Goal: Transaction & Acquisition: Purchase product/service

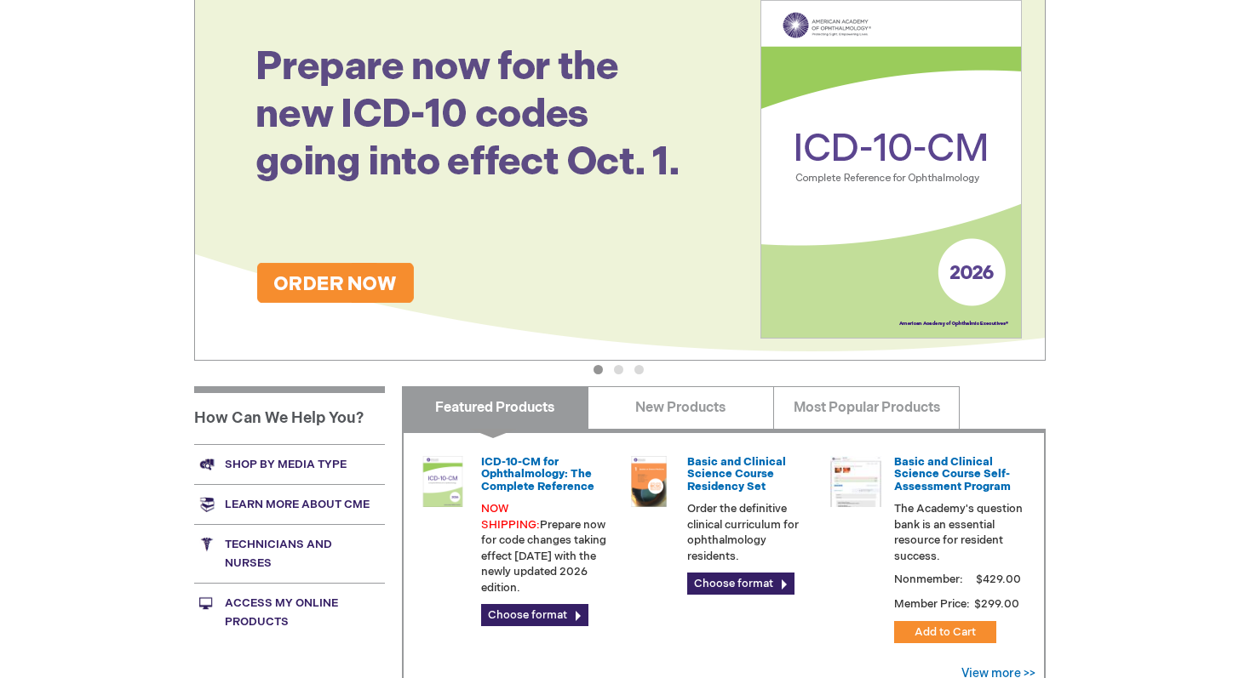
scroll to position [325, 0]
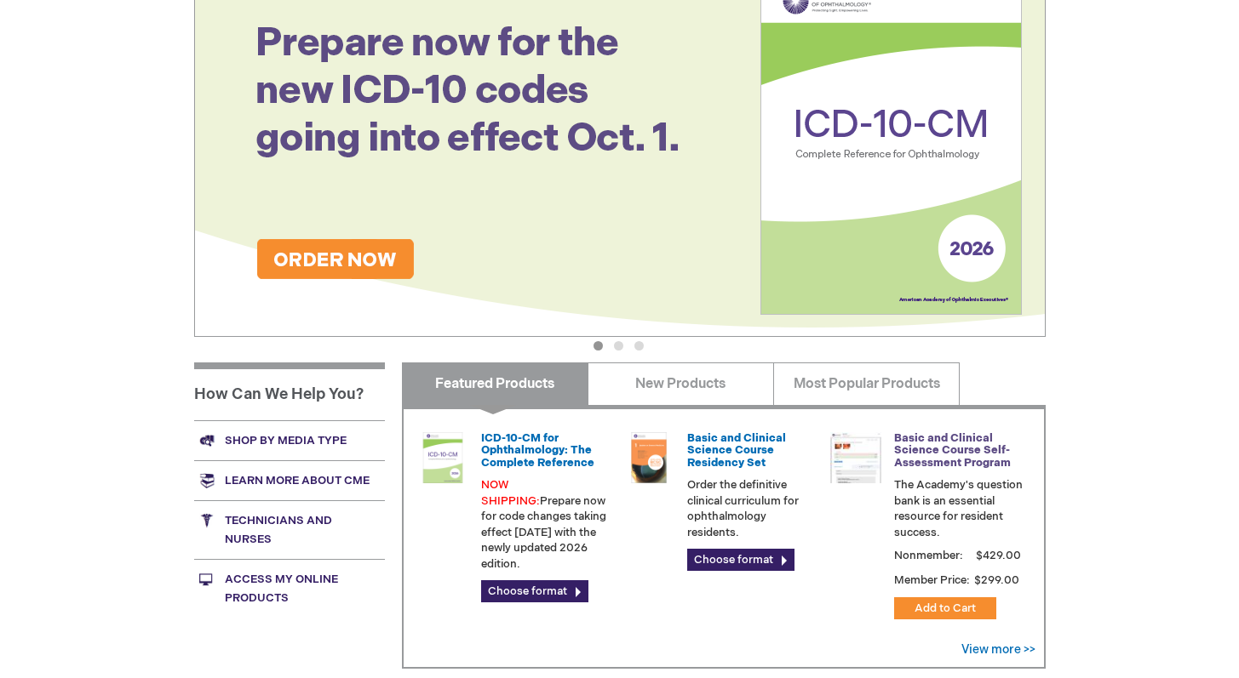
click at [959, 456] on link "Basic and Clinical Science Course Self-Assessment Program" at bounding box center [952, 451] width 117 height 38
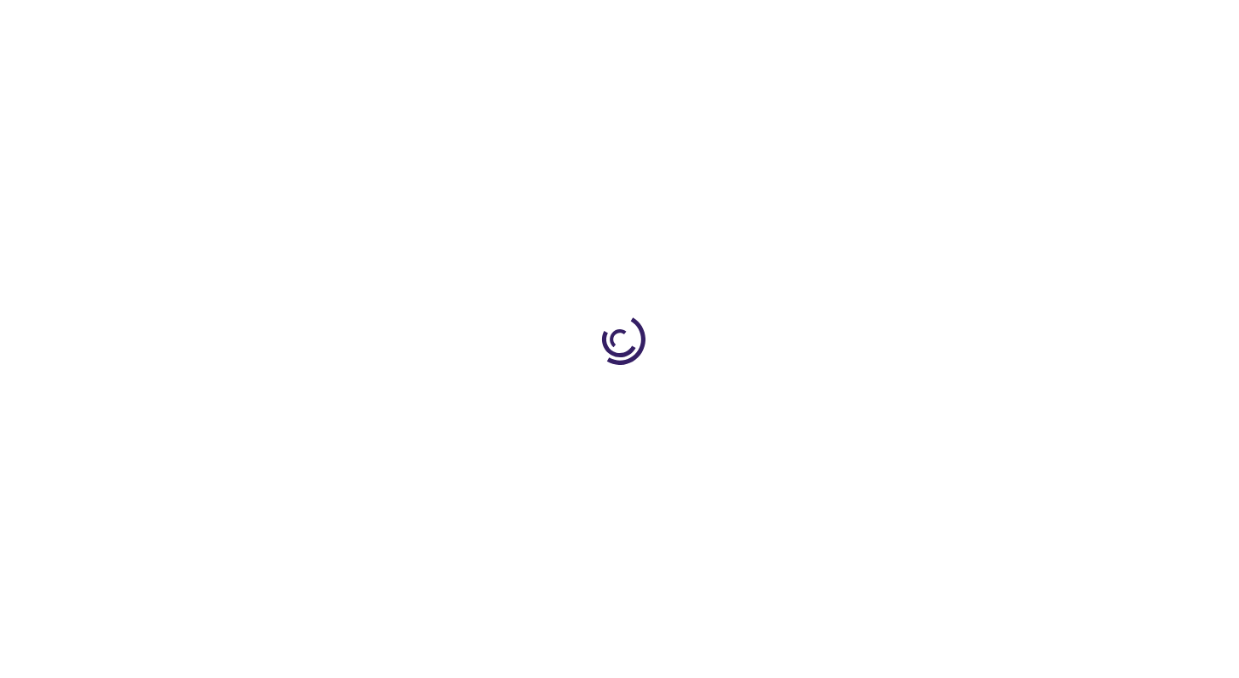
type input "1"
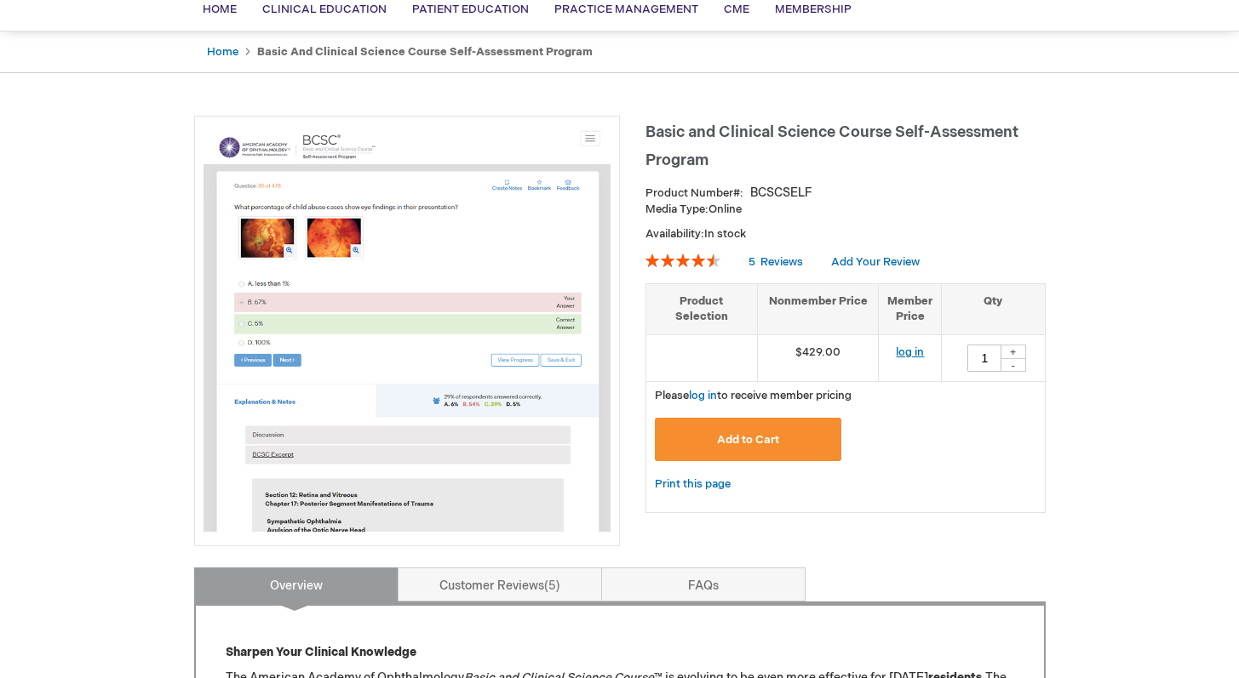
scroll to position [140, 0]
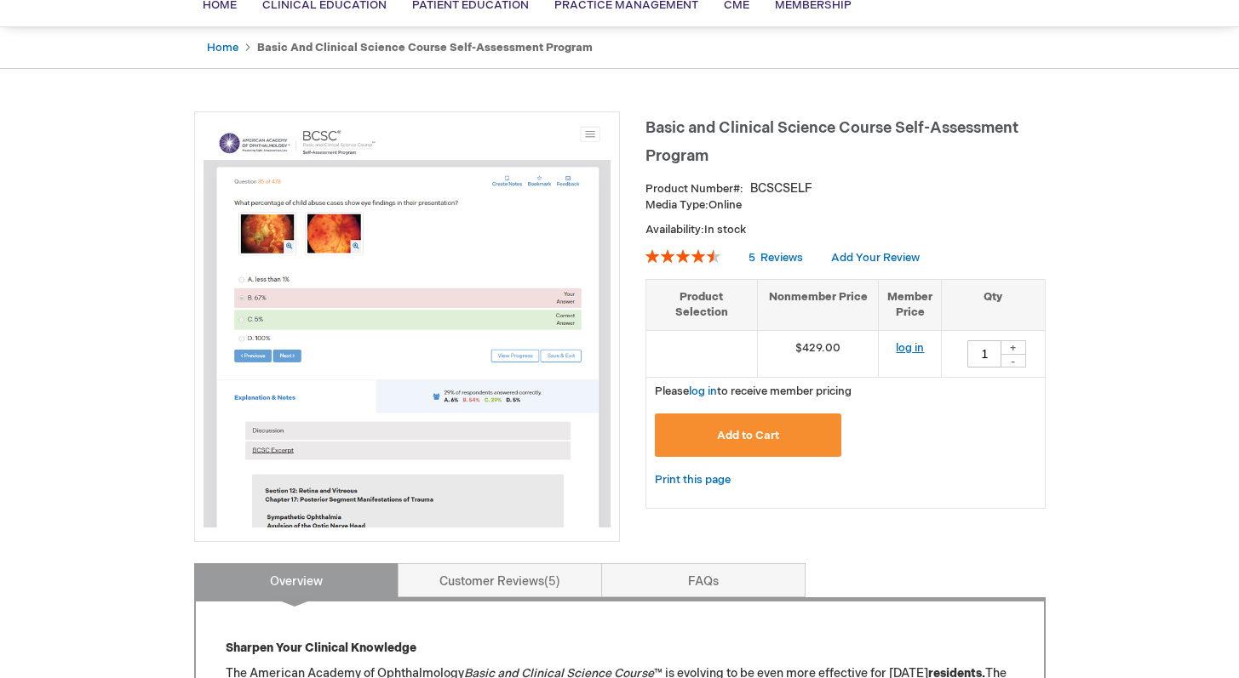
click at [908, 342] on link "log in" at bounding box center [909, 348] width 28 height 14
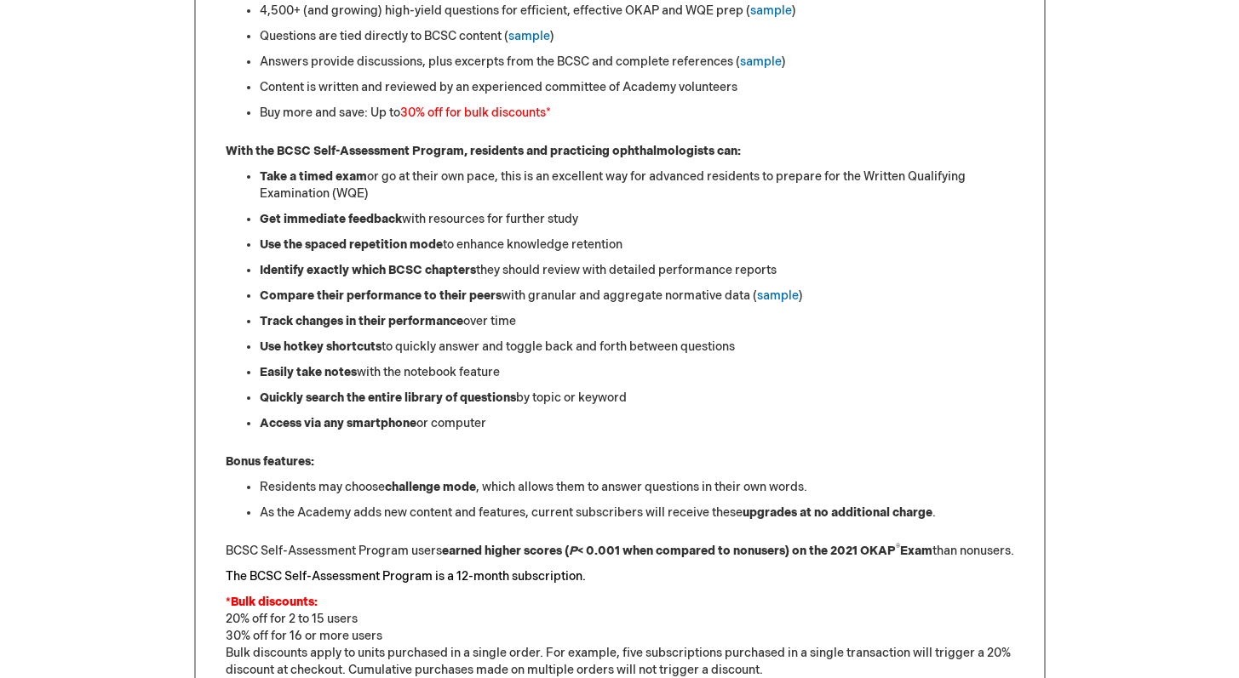
scroll to position [1066, 0]
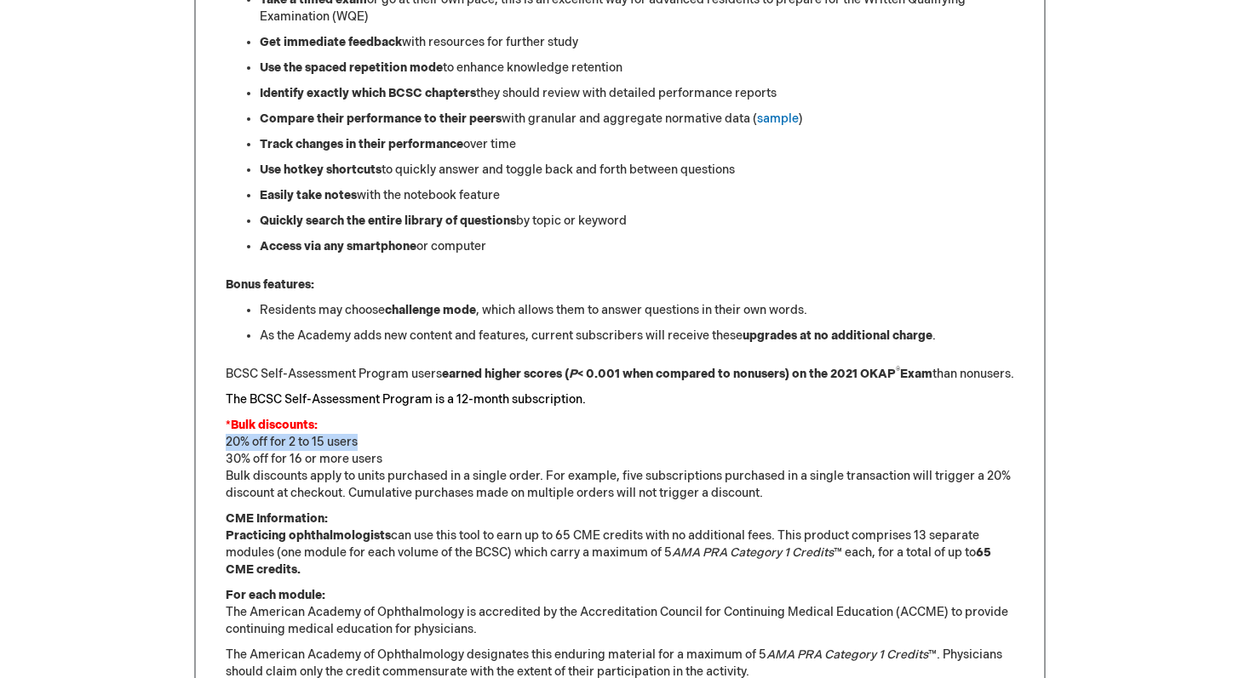
drag, startPoint x: 225, startPoint y: 459, endPoint x: 369, endPoint y: 463, distance: 144.8
click at [369, 463] on p "*Bulk discounts: 20% off for 2 to 15 users 30% off for 16 or more users Bulk di…" at bounding box center [620, 459] width 788 height 85
click at [386, 407] on font "The BCSC Self-Assessment Program is a 12-month subscription." at bounding box center [406, 399] width 360 height 14
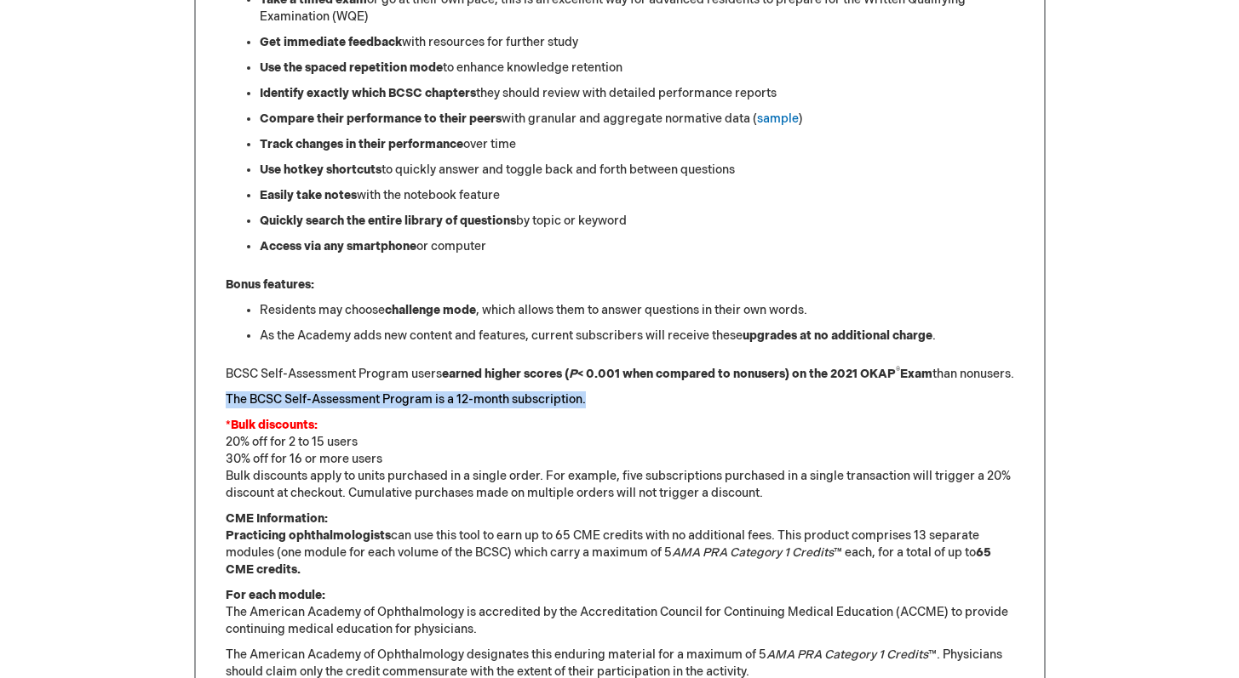
click at [386, 407] on font "The BCSC Self-Assessment Program is a 12-month subscription." at bounding box center [406, 399] width 360 height 14
copy div "The BCSC Self-Assessment Program is a 12-month subscription."
click at [403, 460] on p "*Bulk discounts: 20% off for 2 to 15 users 30% off for 16 or more users Bulk di…" at bounding box center [620, 459] width 788 height 85
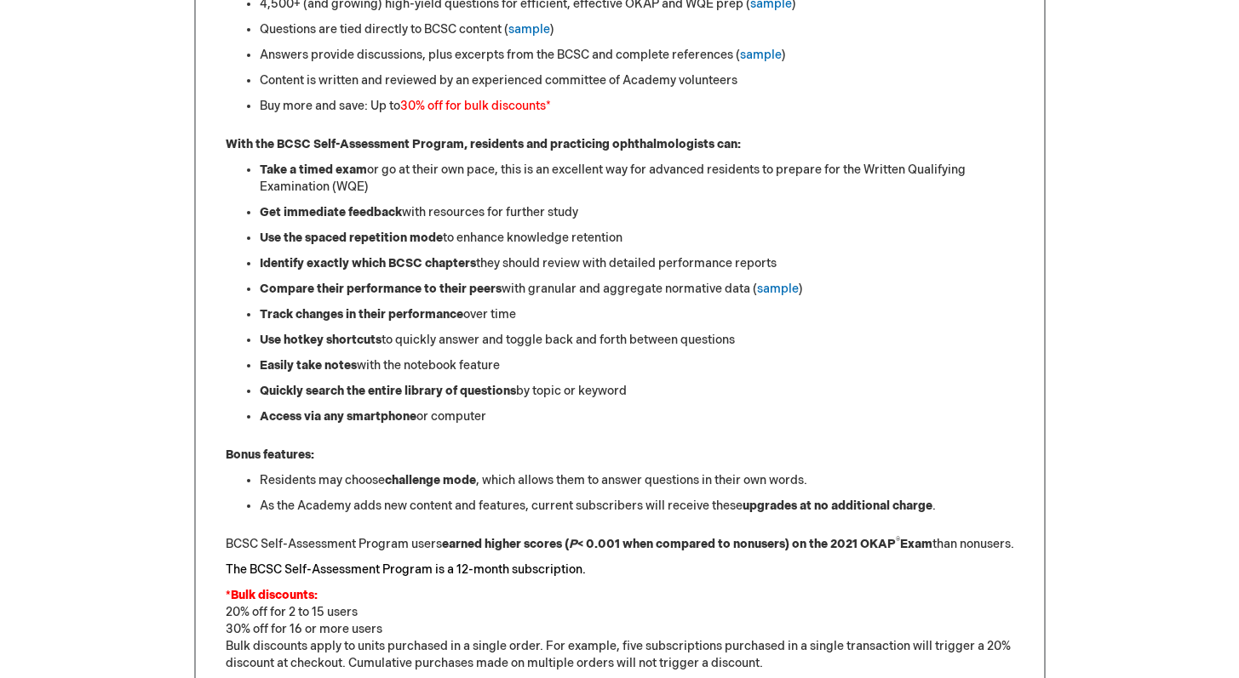
scroll to position [893, 0]
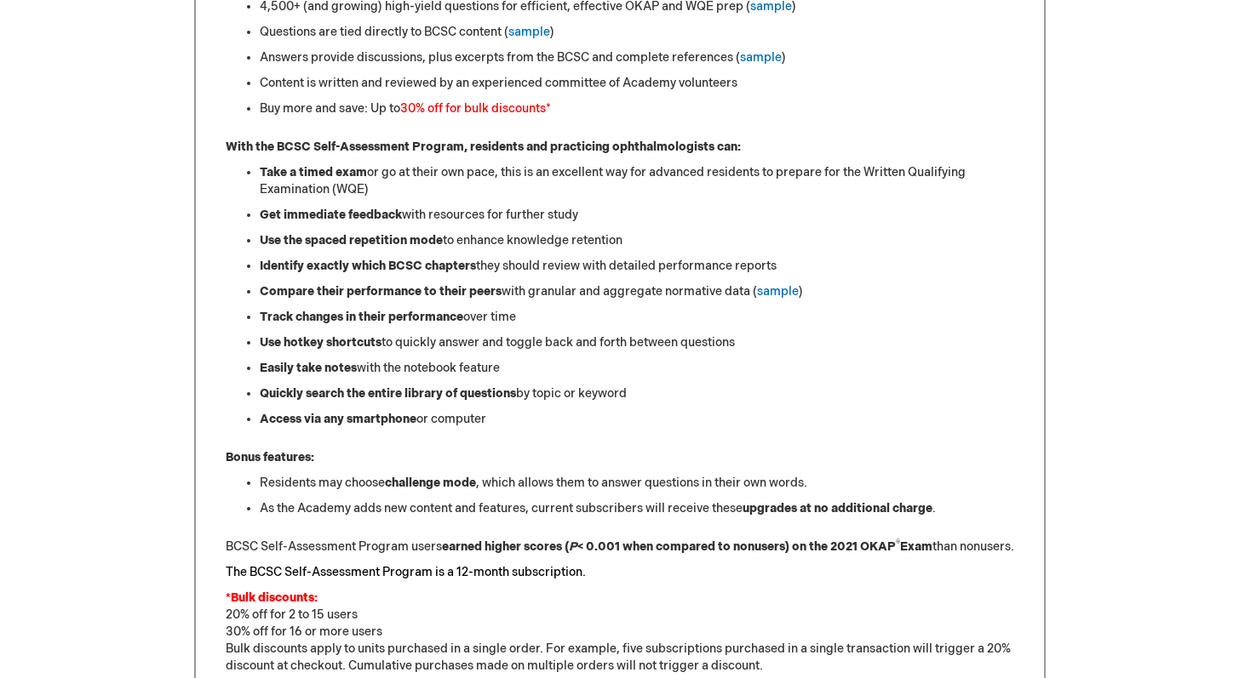
click at [491, 106] on font "30% off for bulk discounts" at bounding box center [473, 108] width 146 height 14
click at [490, 109] on font "30% off for bulk discounts" at bounding box center [473, 108] width 146 height 14
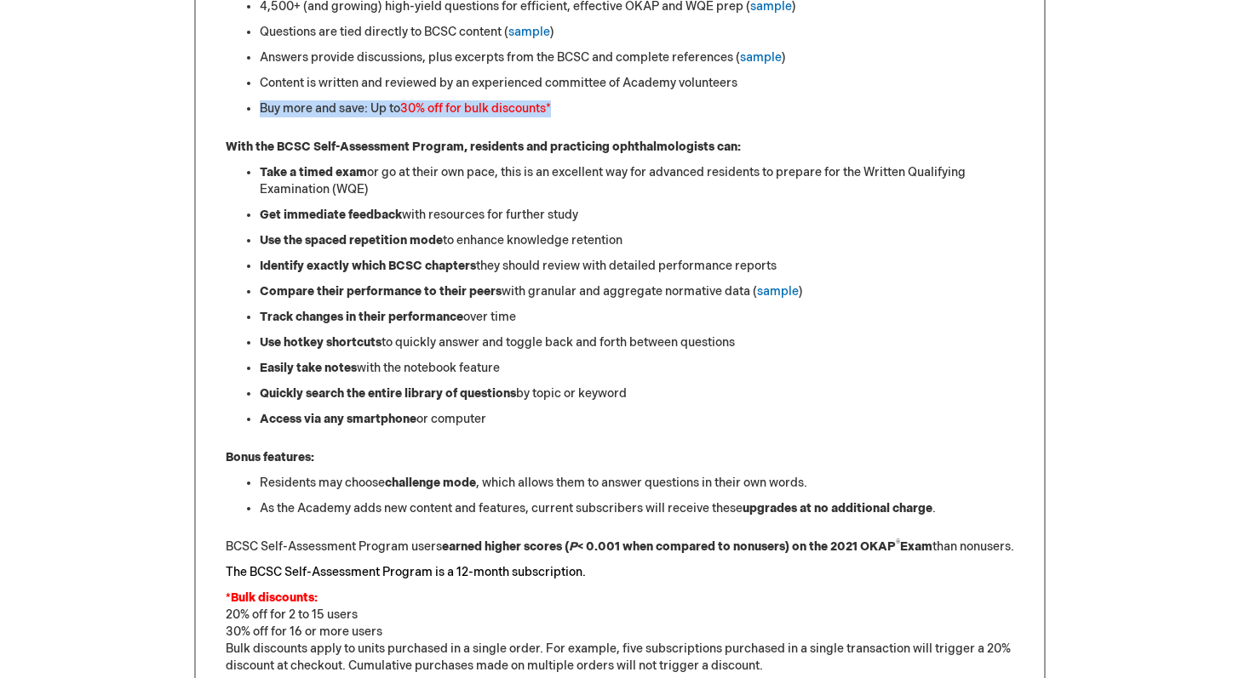
click at [493, 117] on li "Buy more and save: Up to 30% off for bulk discounts *" at bounding box center [637, 108] width 754 height 17
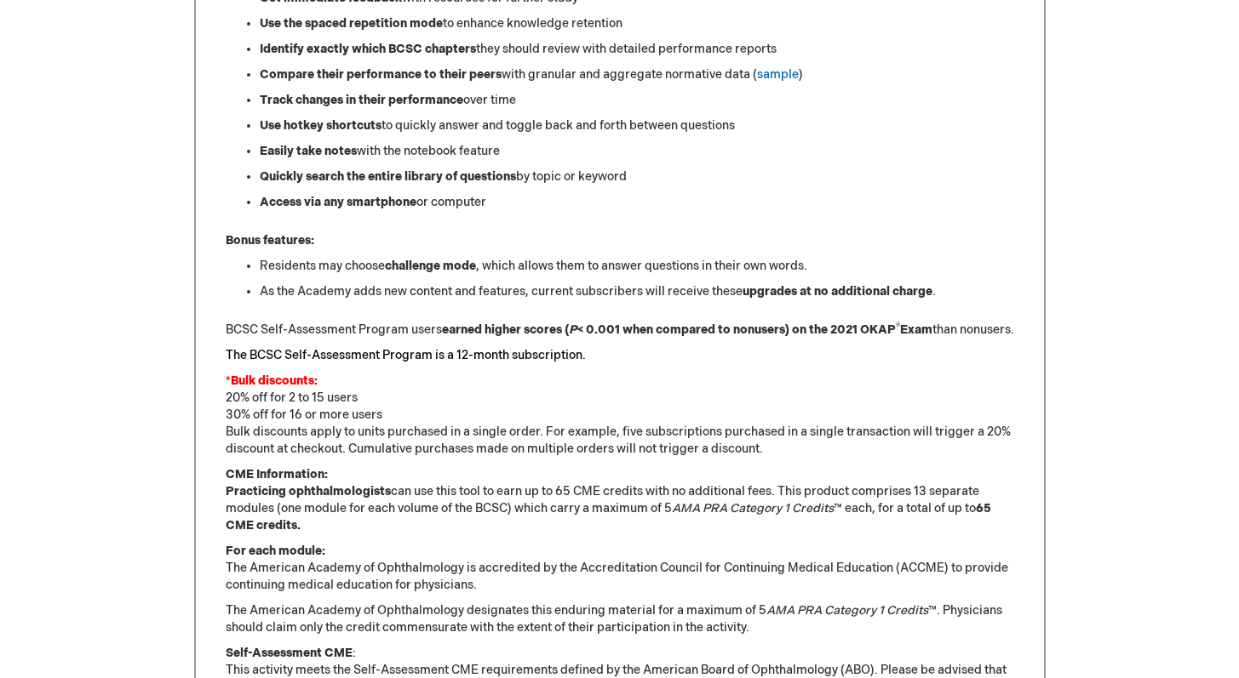
scroll to position [1213, 0]
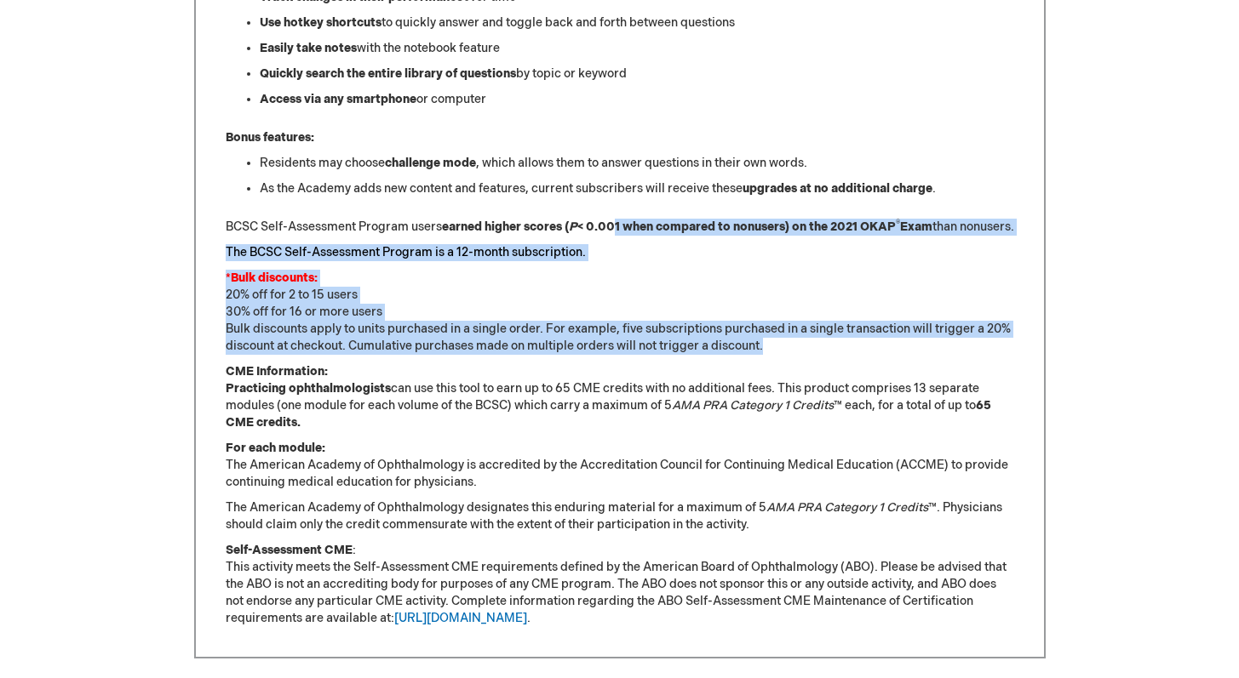
drag, startPoint x: 774, startPoint y: 365, endPoint x: 612, endPoint y: 227, distance: 212.5
click at [612, 229] on div "Sharpen Your Clinical Knowledge The American Academy of Ophthalmology Basic and…" at bounding box center [620, 98] width 788 height 1060
click at [612, 227] on strong "earned higher scores ( P < 0.001 when compared to nonusers) on the 2021 OKAP ® …" at bounding box center [687, 227] width 490 height 14
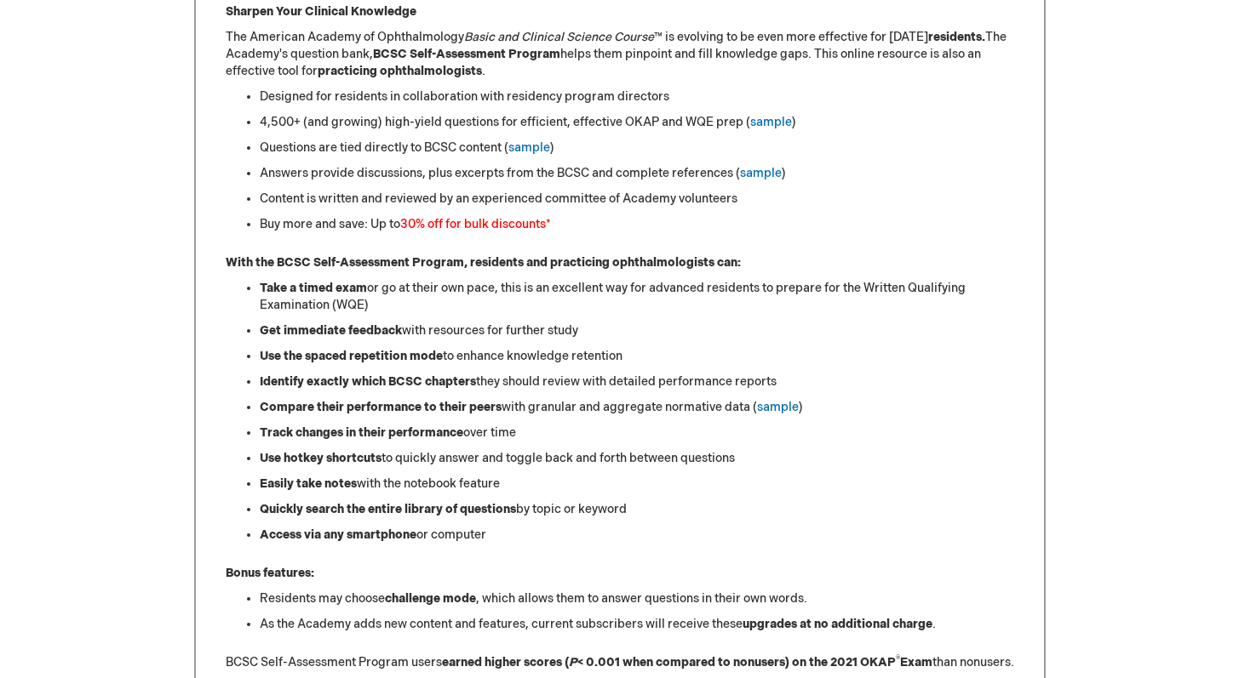
scroll to position [635, 0]
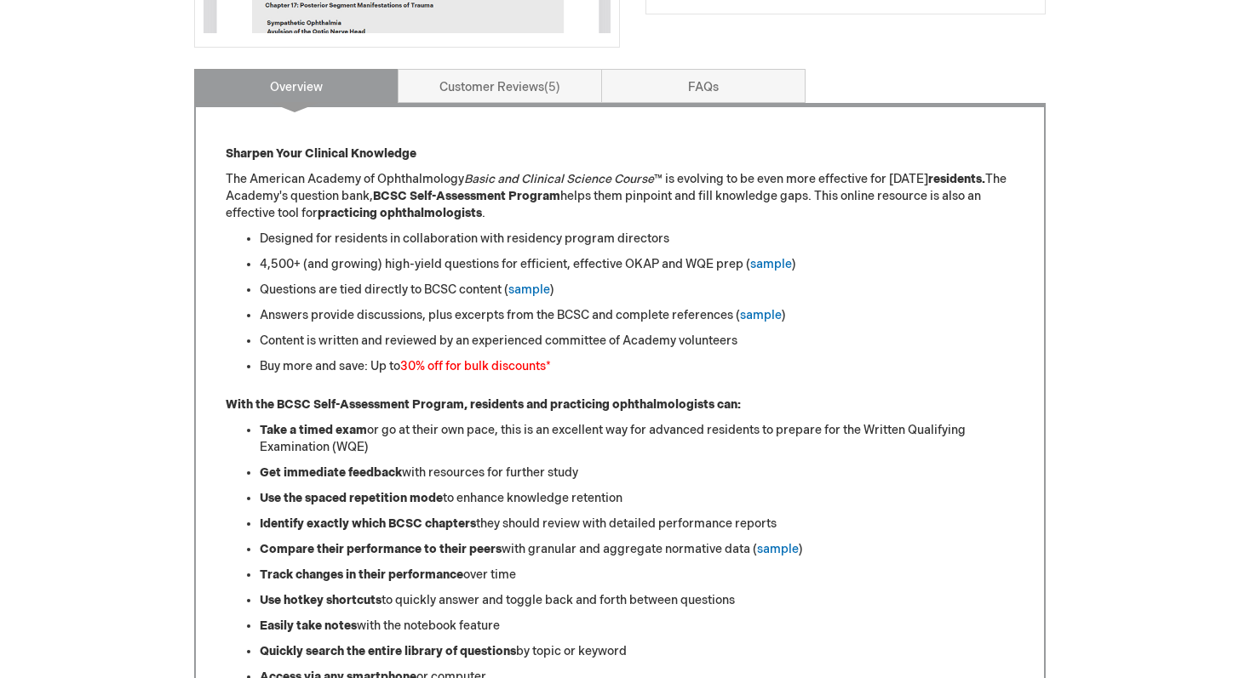
click at [538, 201] on strong "BCSC Self-Assessment Program" at bounding box center [466, 196] width 187 height 14
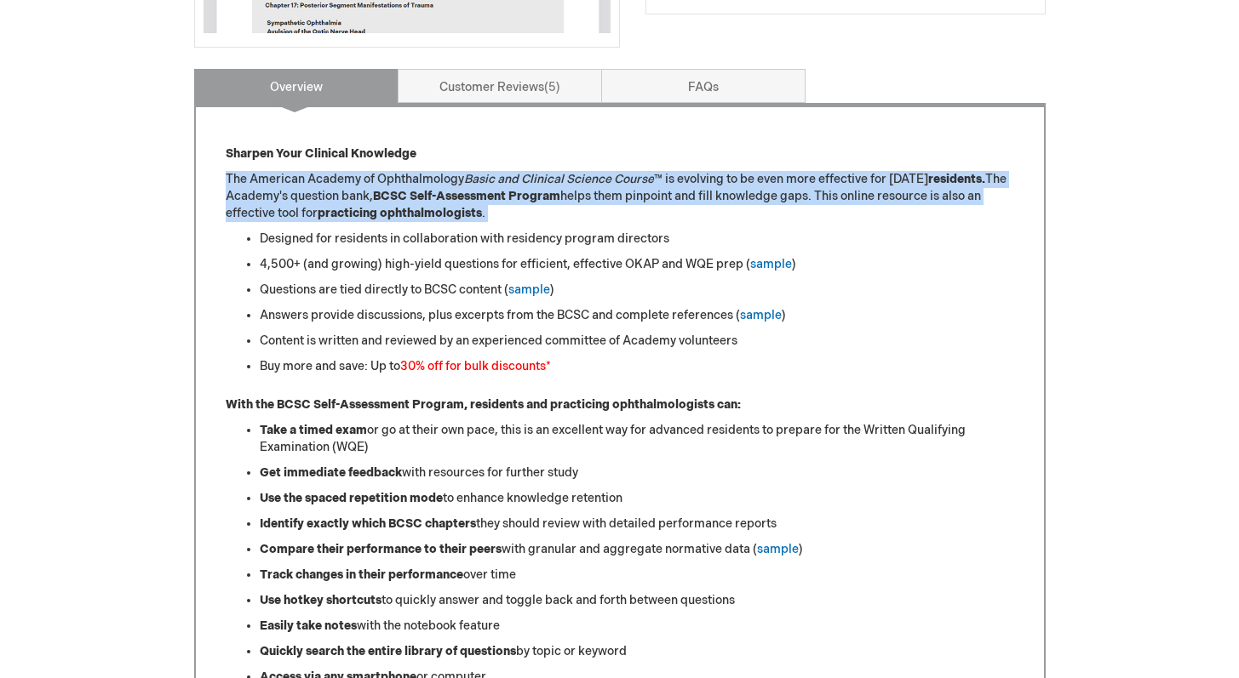
click at [538, 201] on strong "BCSC Self-Assessment Program" at bounding box center [466, 196] width 187 height 14
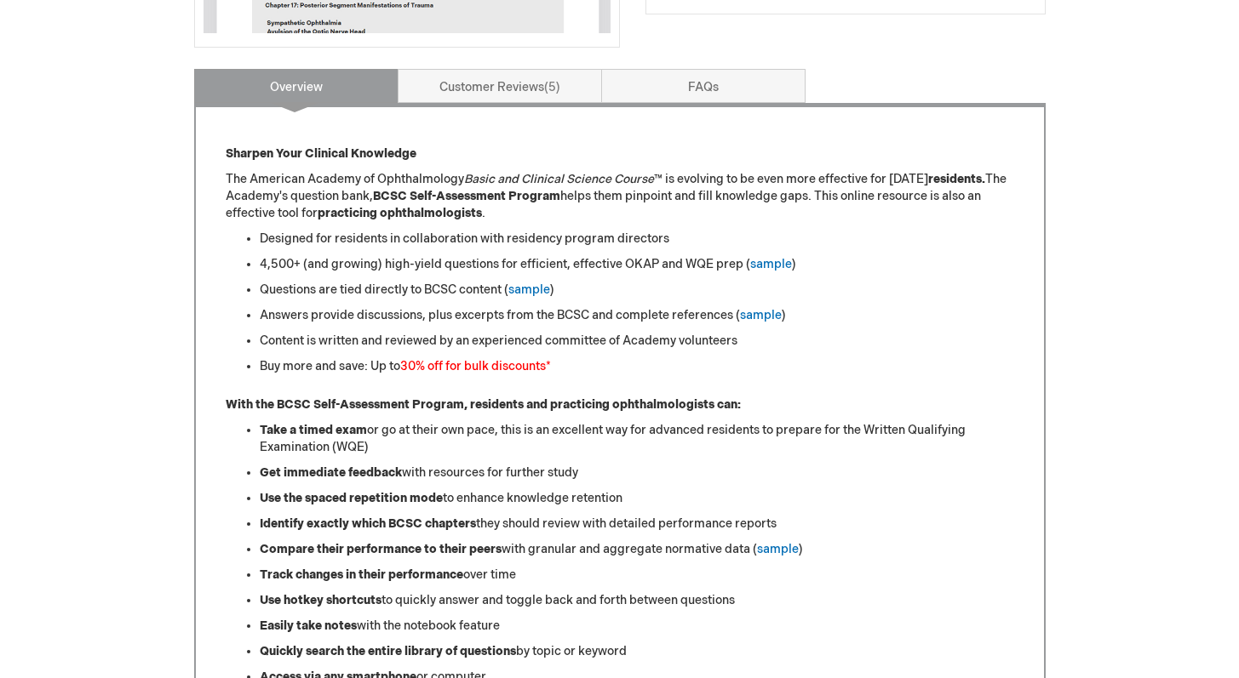
click at [646, 278] on ul "Designed for residents in collaboration with residency program directors 4,500+…" at bounding box center [620, 303] width 788 height 145
click at [389, 344] on li "Content is written and reviewed by an experienced committee of Academy voluntee…" at bounding box center [637, 341] width 754 height 17
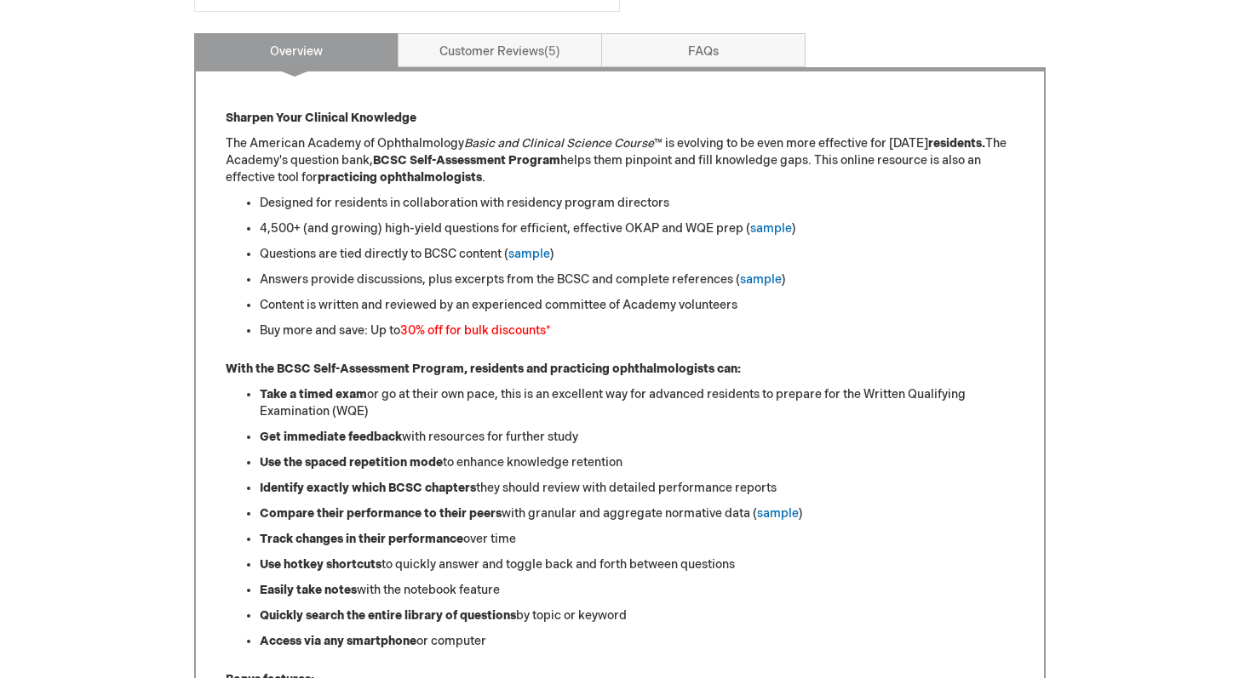
scroll to position [677, 0]
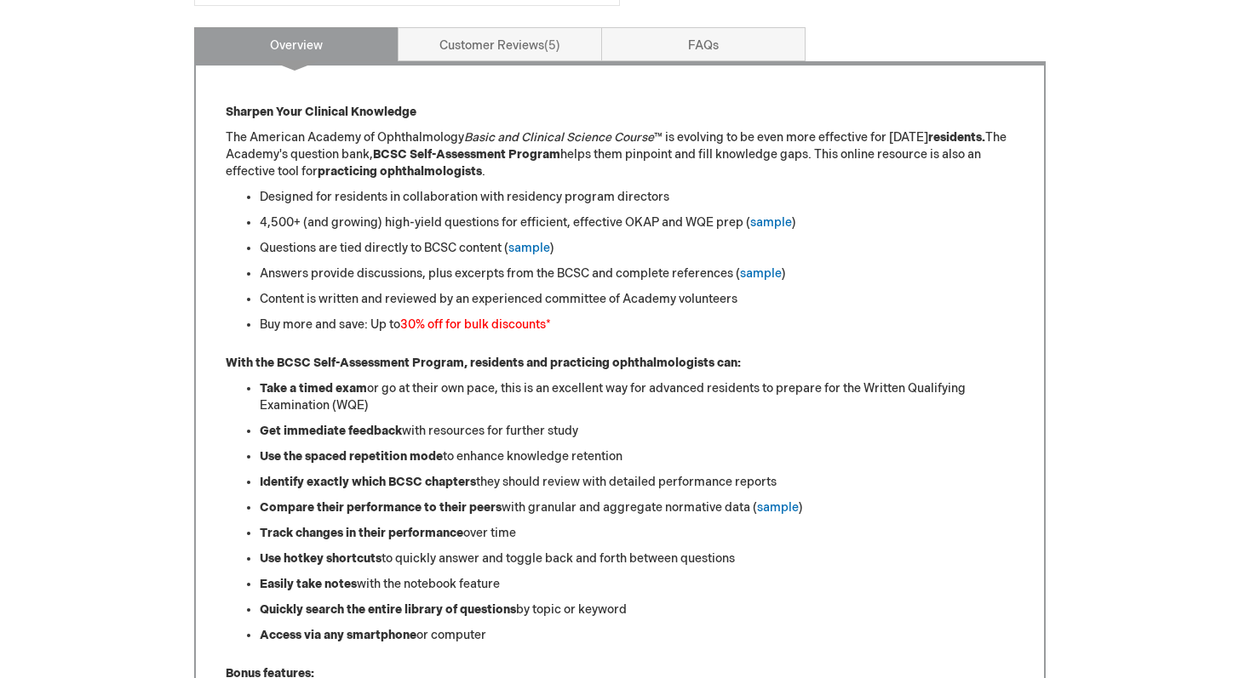
click at [417, 319] on font "30% off for bulk discounts" at bounding box center [473, 325] width 146 height 14
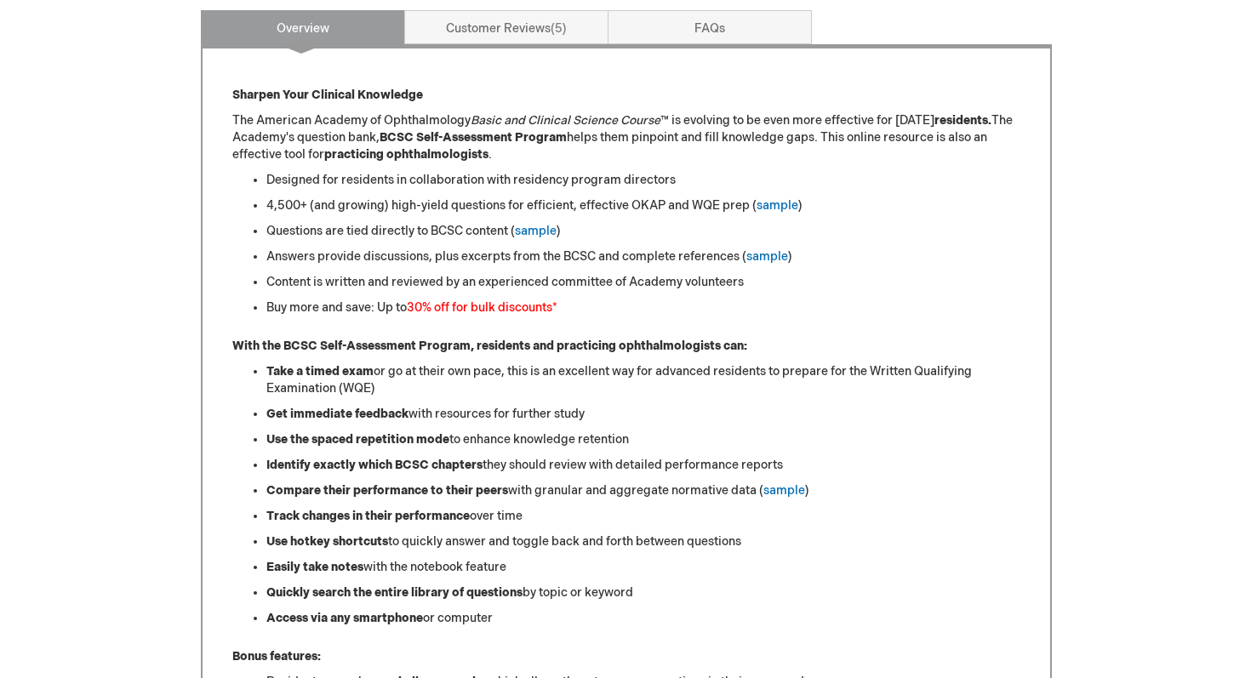
scroll to position [185, 0]
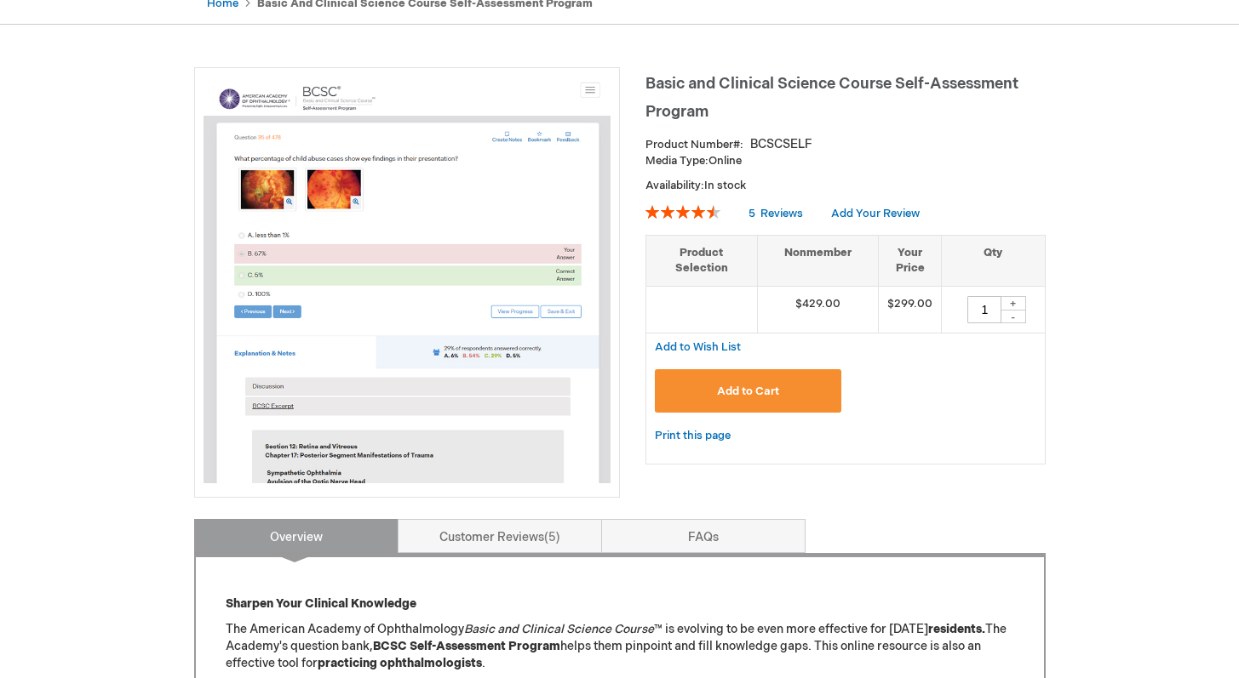
click at [1011, 300] on div "+" at bounding box center [1013, 303] width 26 height 14
type input "2"
click at [757, 389] on span "Add to Cart" at bounding box center [748, 392] width 62 height 14
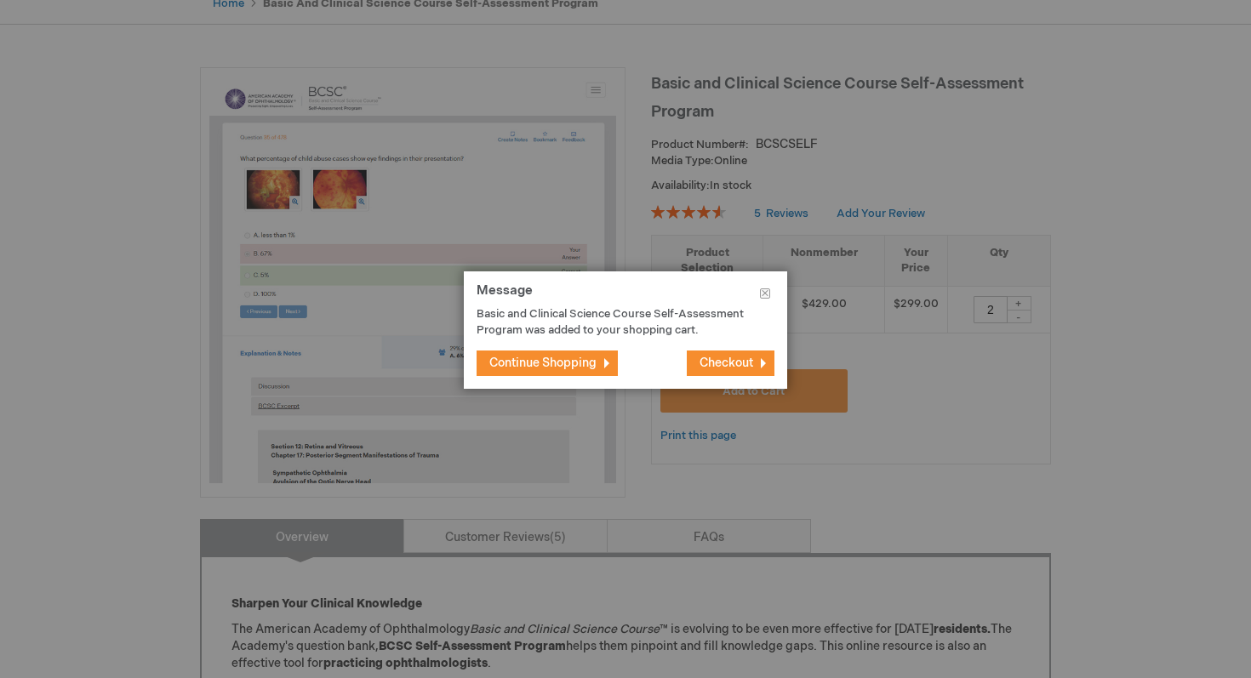
click at [710, 370] on button "Checkout" at bounding box center [731, 364] width 88 height 26
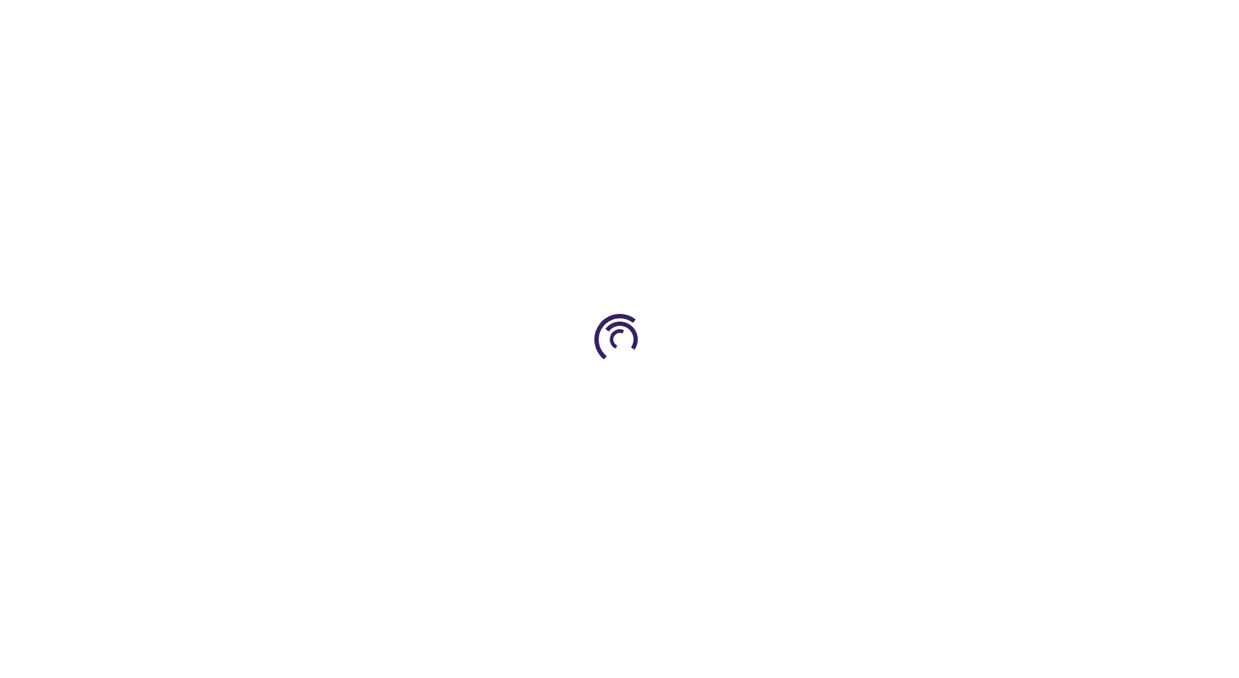
select select "US"
select select "53"
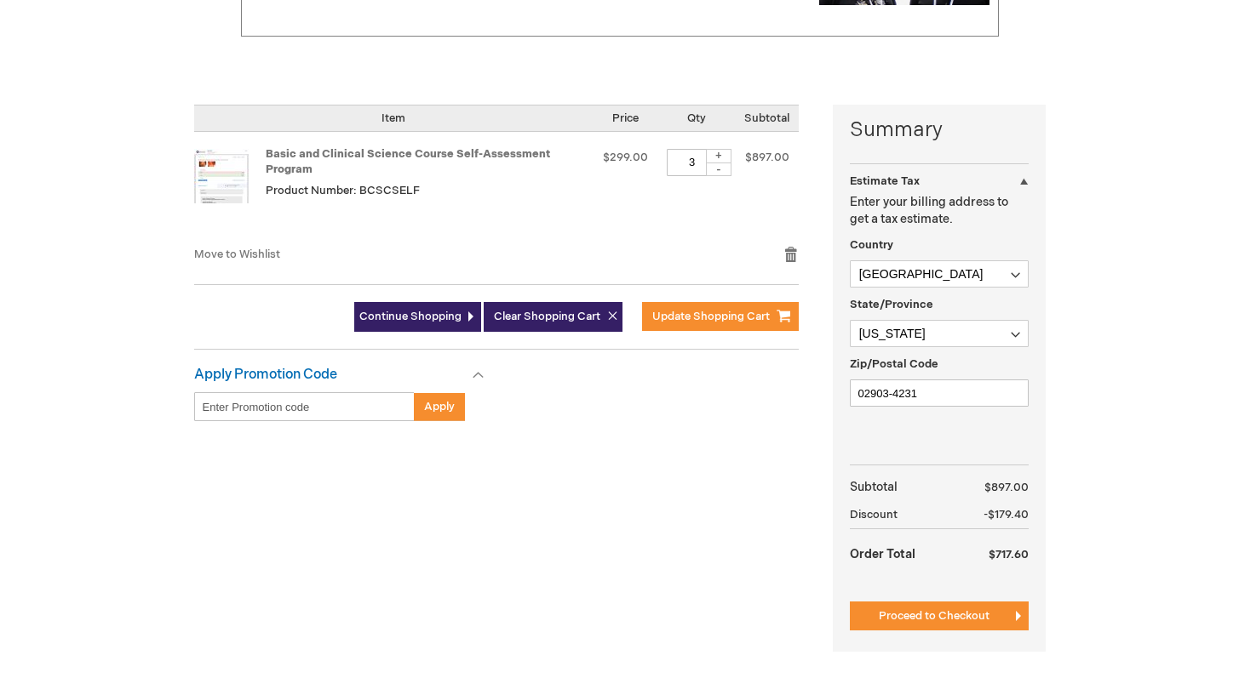
scroll to position [332, 0]
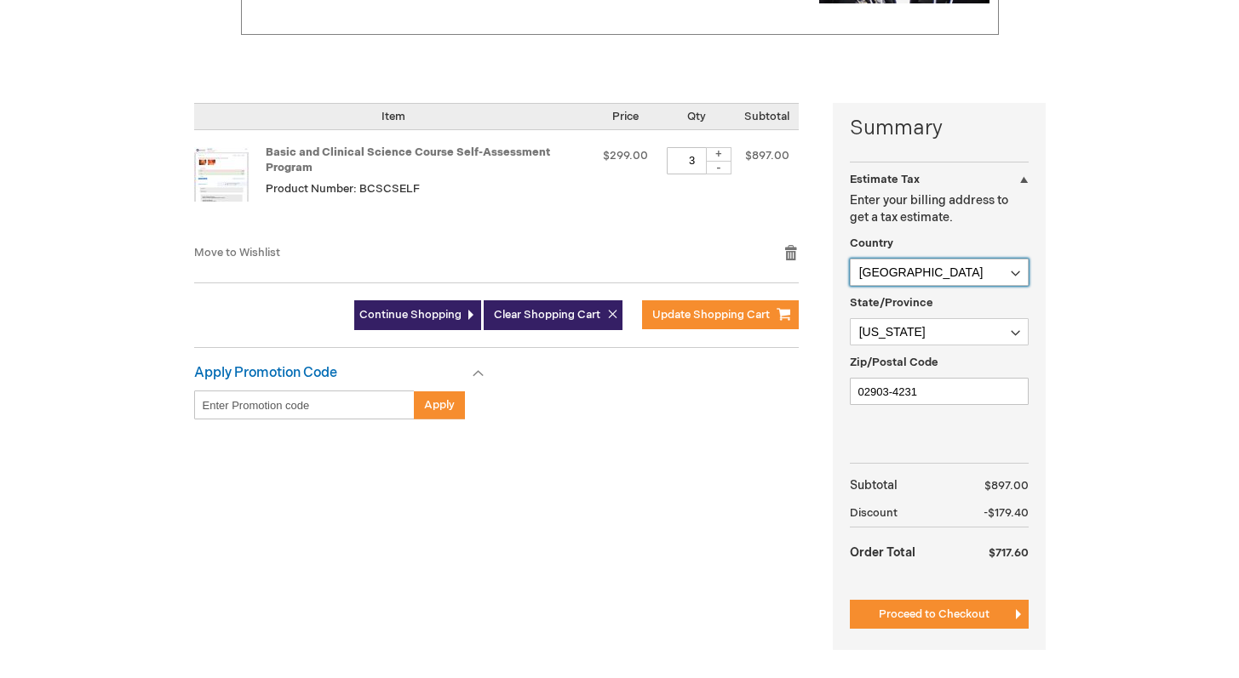
click at [953, 279] on select "Afghanistan Åland Islands Albania Algeria American Samoa Andorra Angola Anguill…" at bounding box center [939, 272] width 179 height 27
click at [850, 259] on select "Afghanistan Åland Islands Albania Algeria American Samoa Andorra Angola Anguill…" at bounding box center [939, 272] width 179 height 27
click at [947, 330] on select "Please select a region, state or province. Alabama Alaska American Samoa Arizon…" at bounding box center [939, 331] width 179 height 27
click at [850, 318] on select "Please select a region, state or province. Alabama Alaska American Samoa Arizon…" at bounding box center [939, 331] width 179 height 27
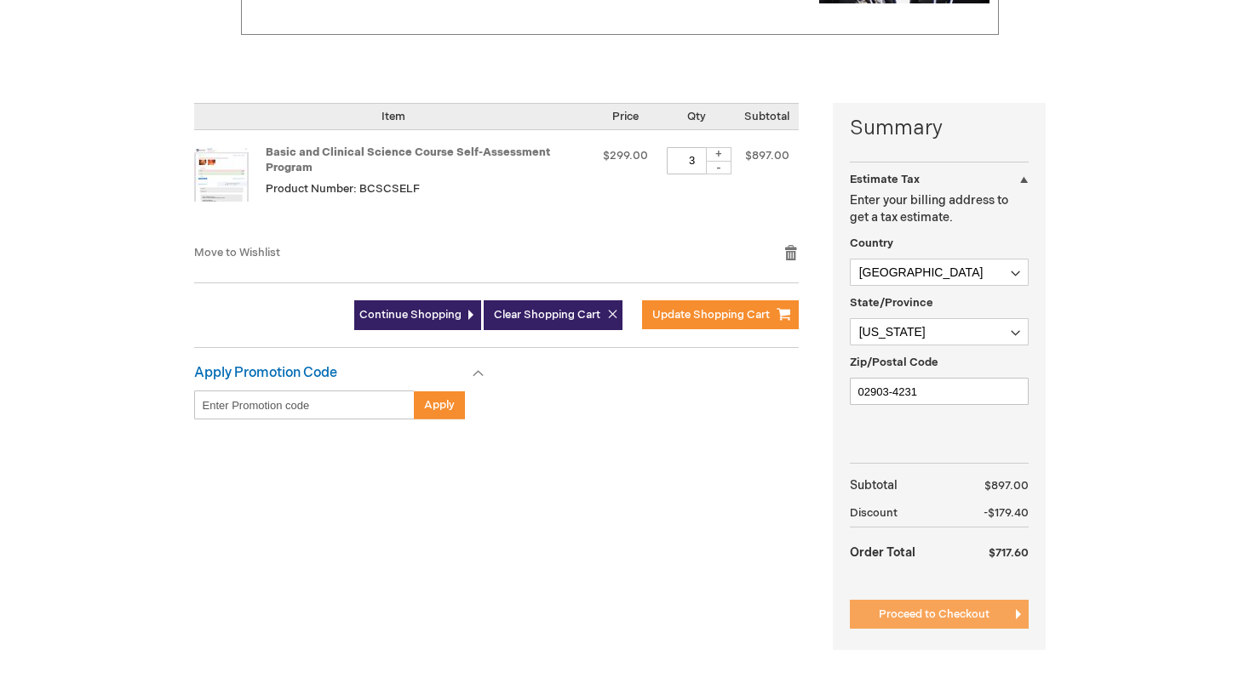
click at [930, 611] on span "Proceed to Checkout" at bounding box center [933, 615] width 111 height 14
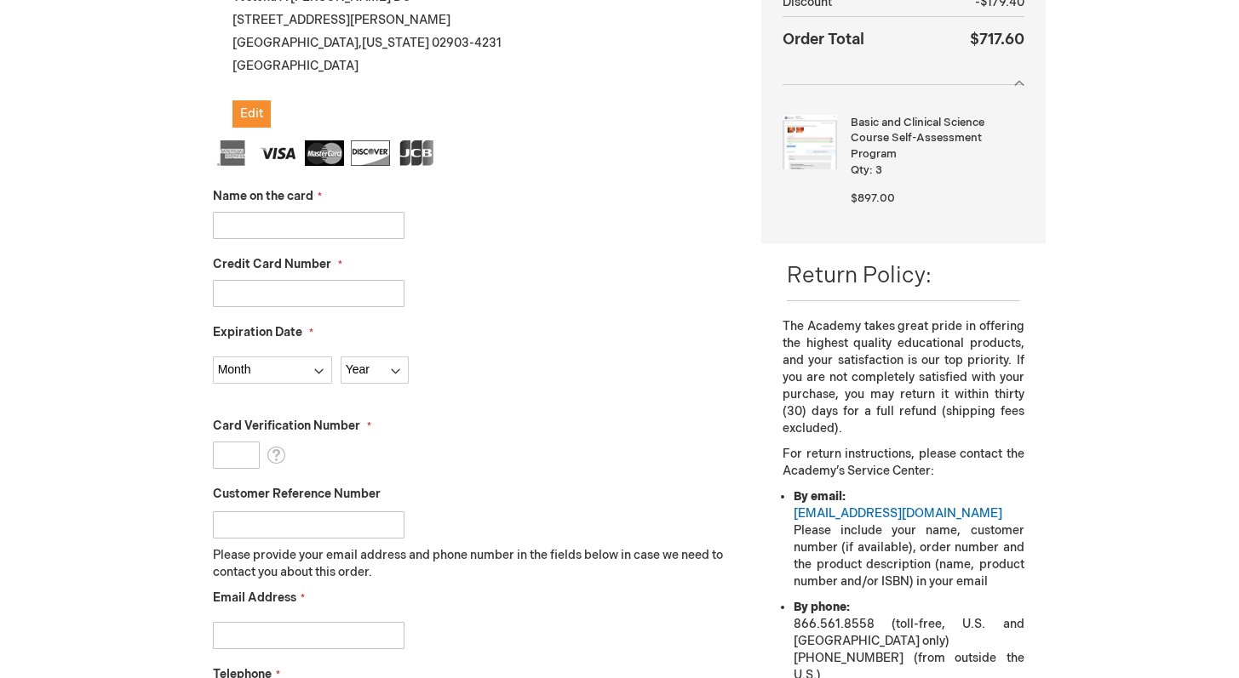
scroll to position [123, 0]
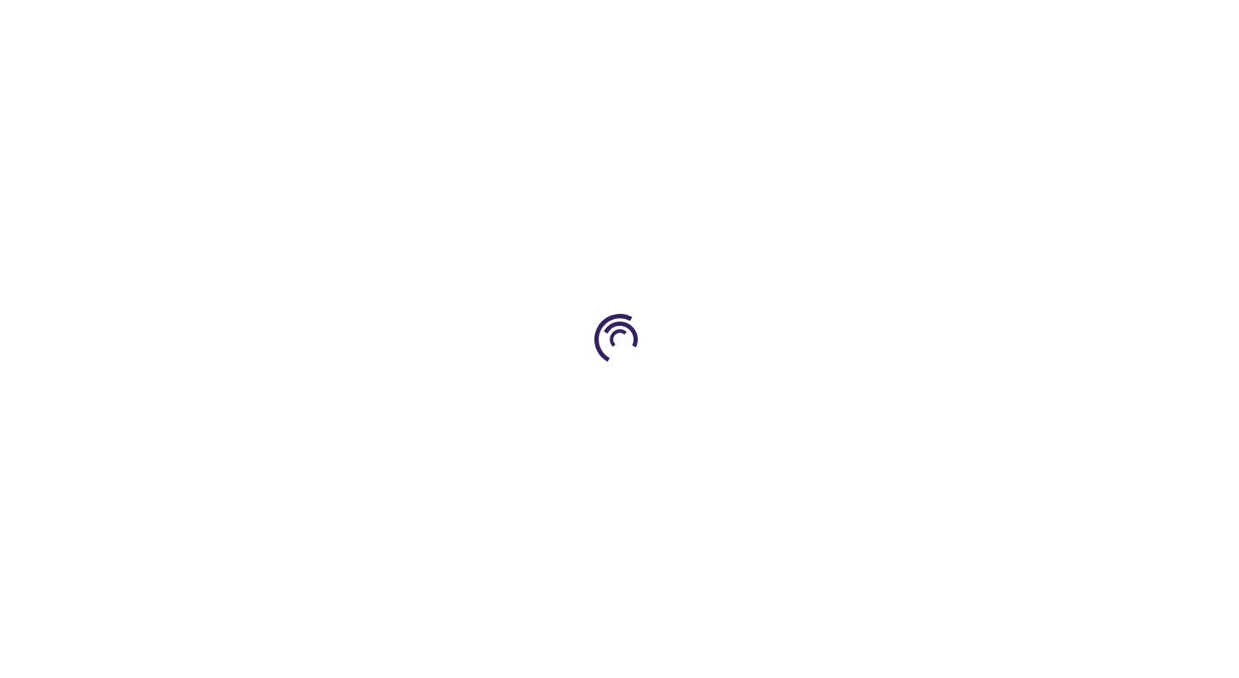
select select "US"
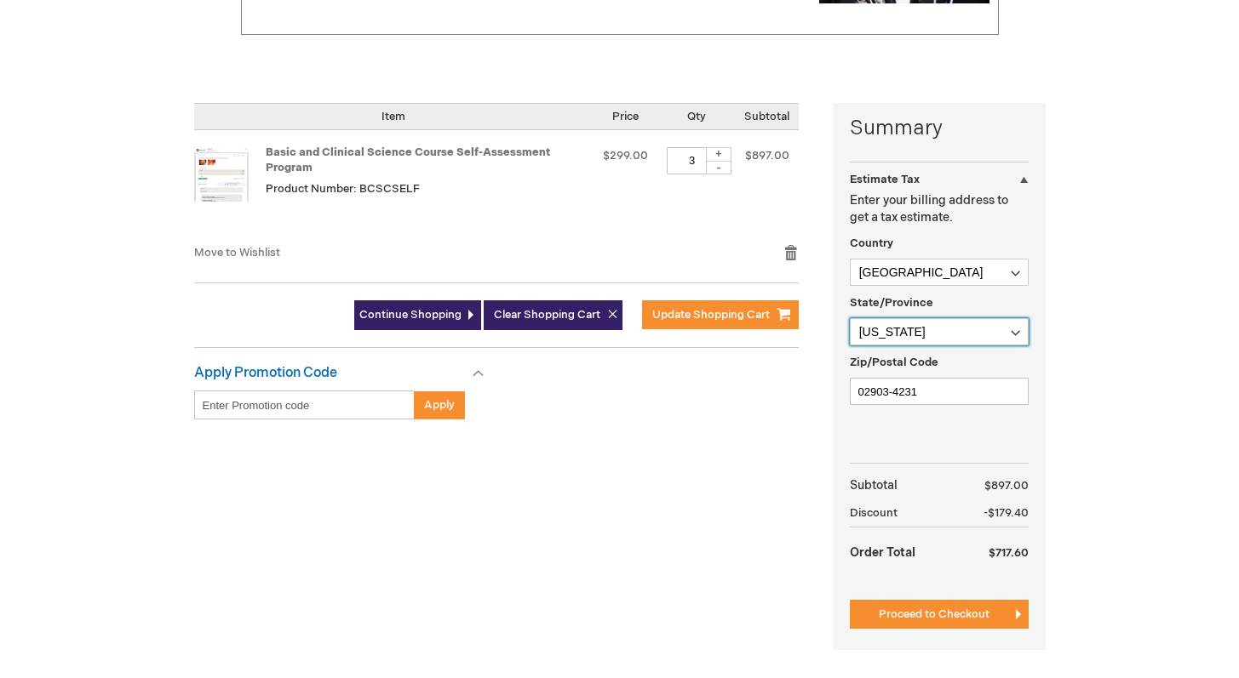
click at [887, 343] on select "Please select a region, state or province. Alabama Alaska American Samoa Arizon…" at bounding box center [939, 331] width 179 height 27
select select "43"
click at [850, 318] on select "Please select a region, state or province. Alabama Alaska American Samoa Arizon…" at bounding box center [939, 331] width 179 height 27
click at [891, 391] on input "02903-4231" at bounding box center [939, 391] width 179 height 27
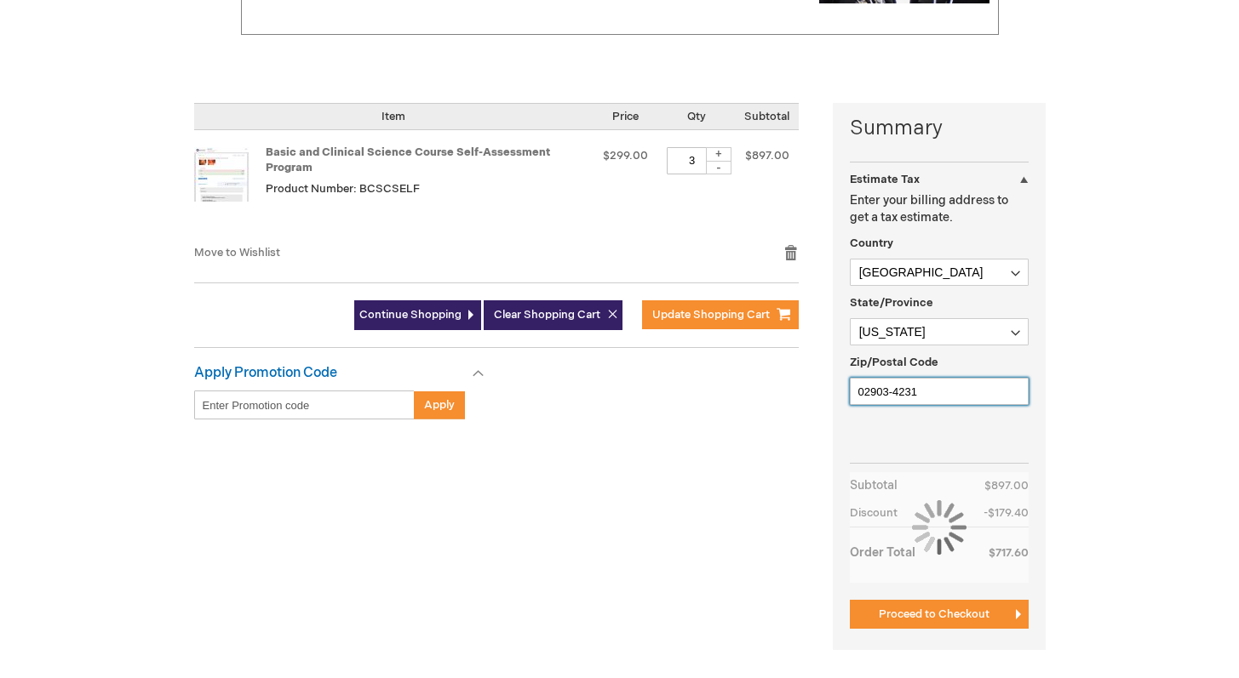
click at [891, 391] on input "02903-4231" at bounding box center [939, 391] width 179 height 27
type input "10309"
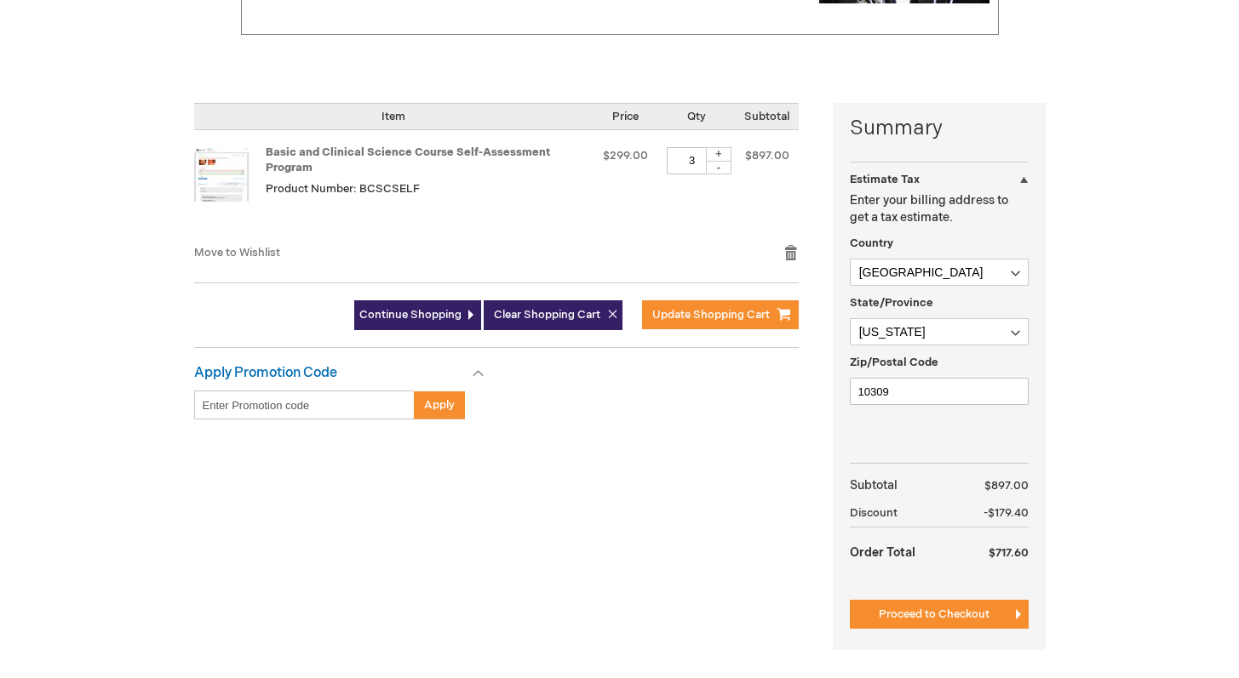
click at [651, 622] on div "Summary Estimate Tax Estimate Tax Enter your billing address to get a tax estim…" at bounding box center [619, 387] width 851 height 569
click at [944, 618] on span "Proceed to Checkout" at bounding box center [933, 615] width 111 height 14
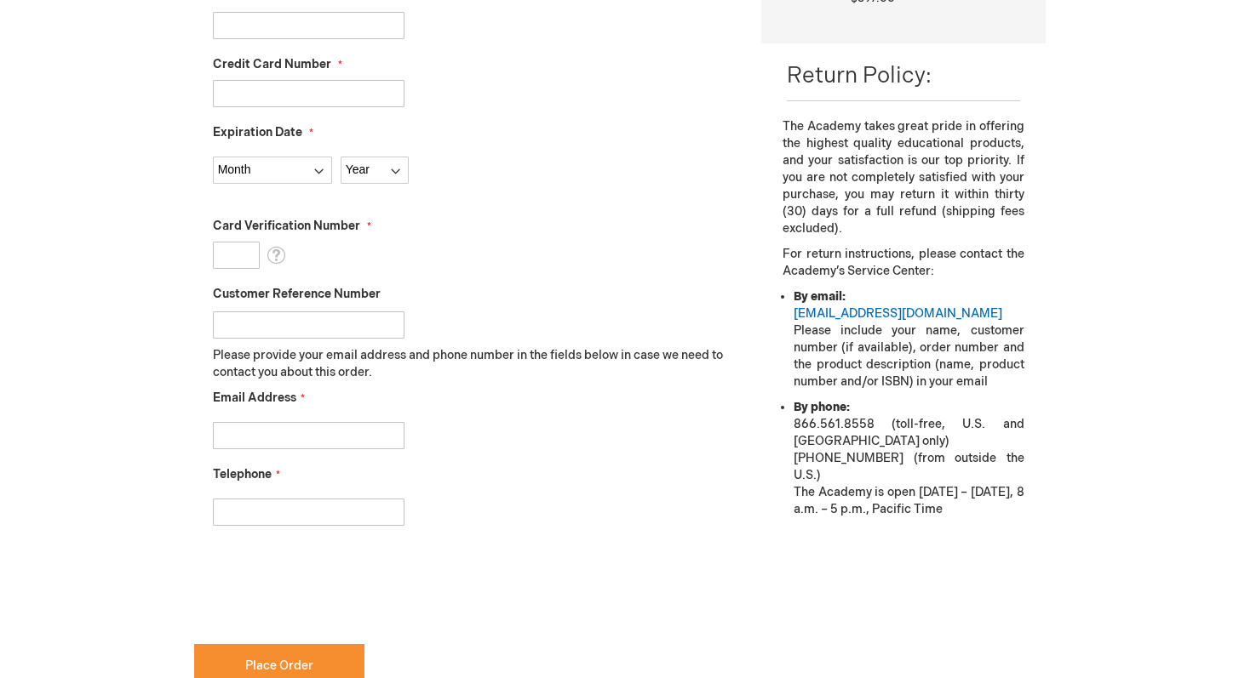
scroll to position [531, 0]
